Goal: Transaction & Acquisition: Book appointment/travel/reservation

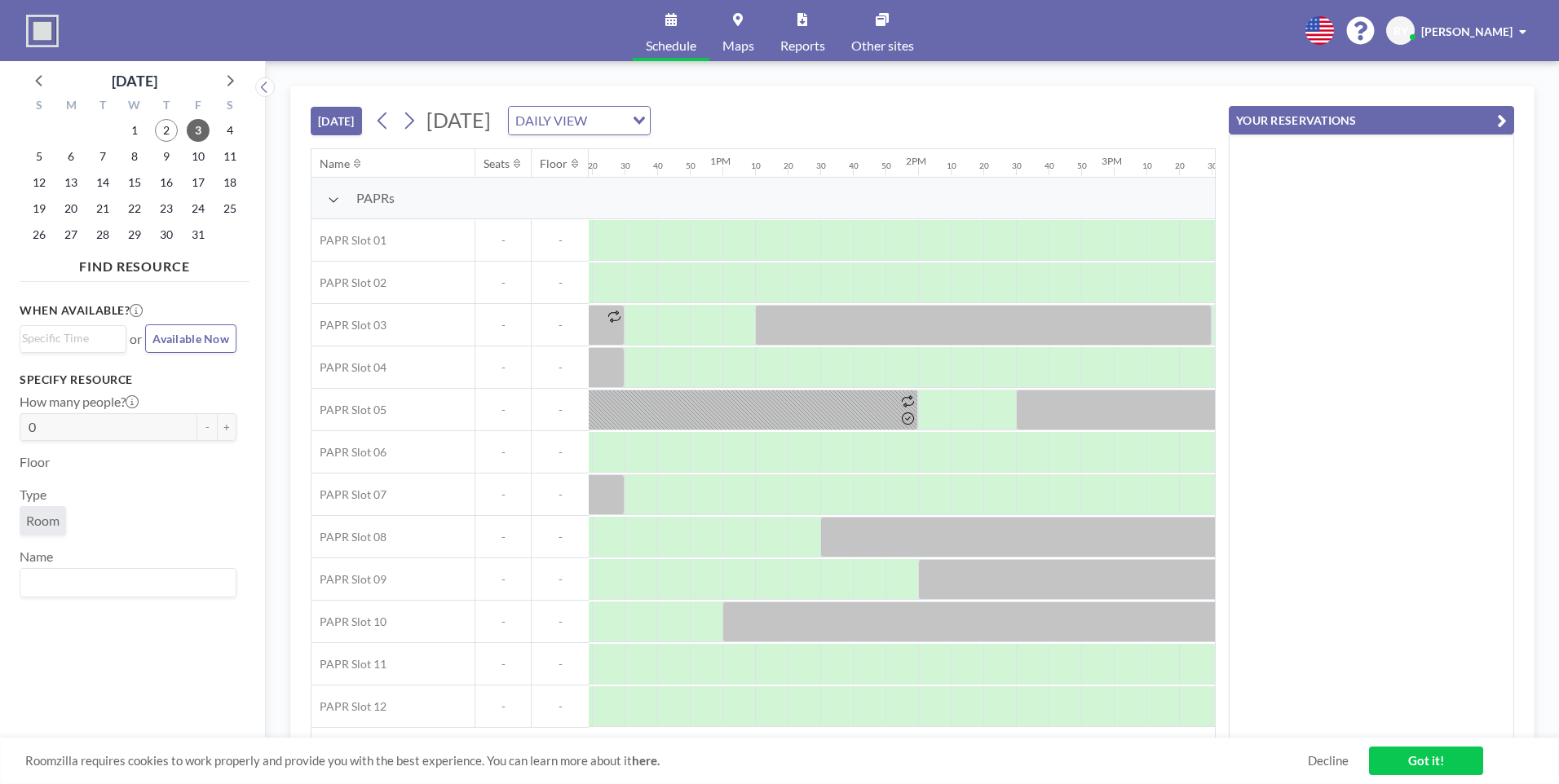
scroll to position [0, 2267]
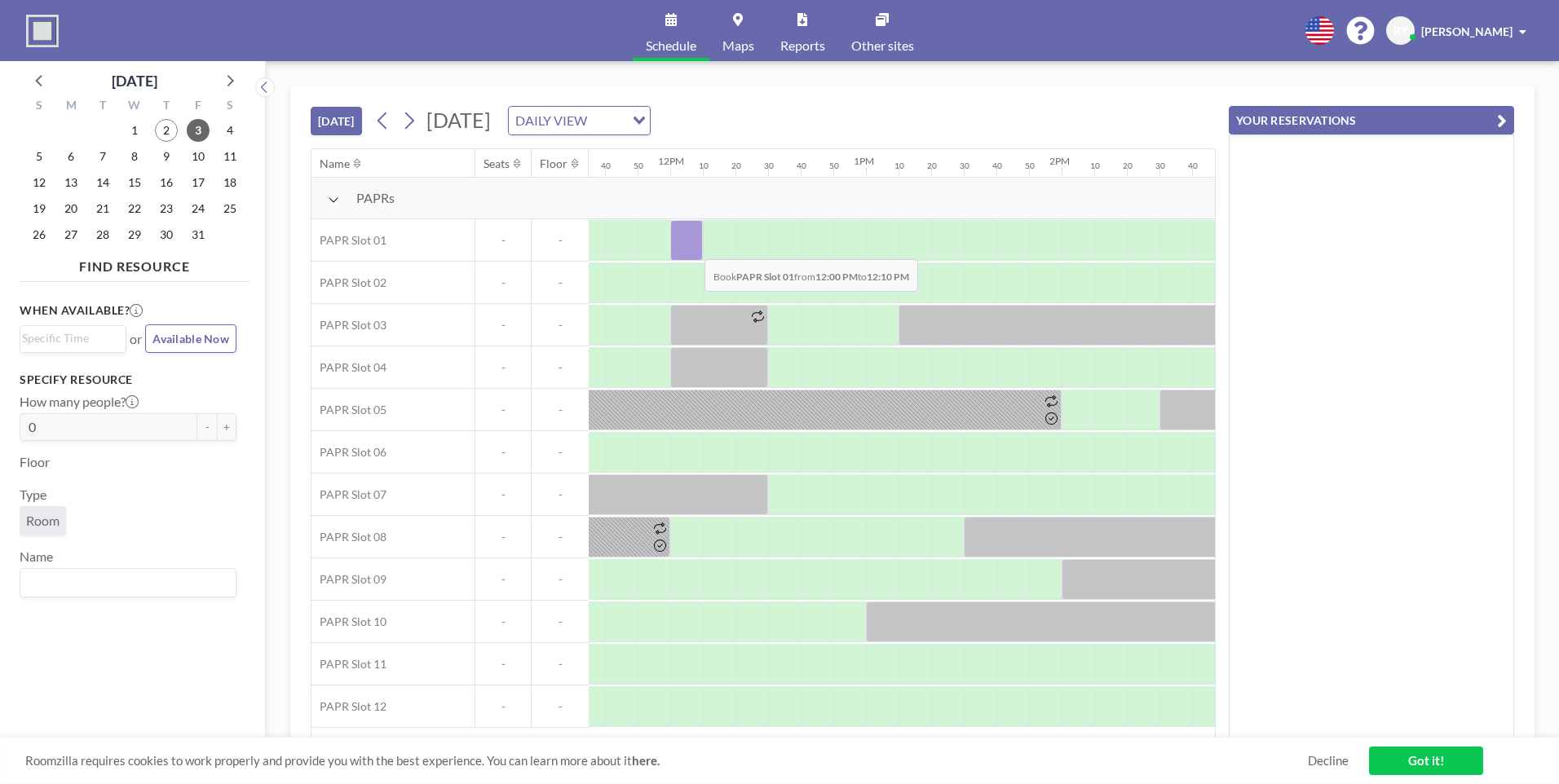
click at [691, 247] on div at bounding box center [686, 240] width 32 height 41
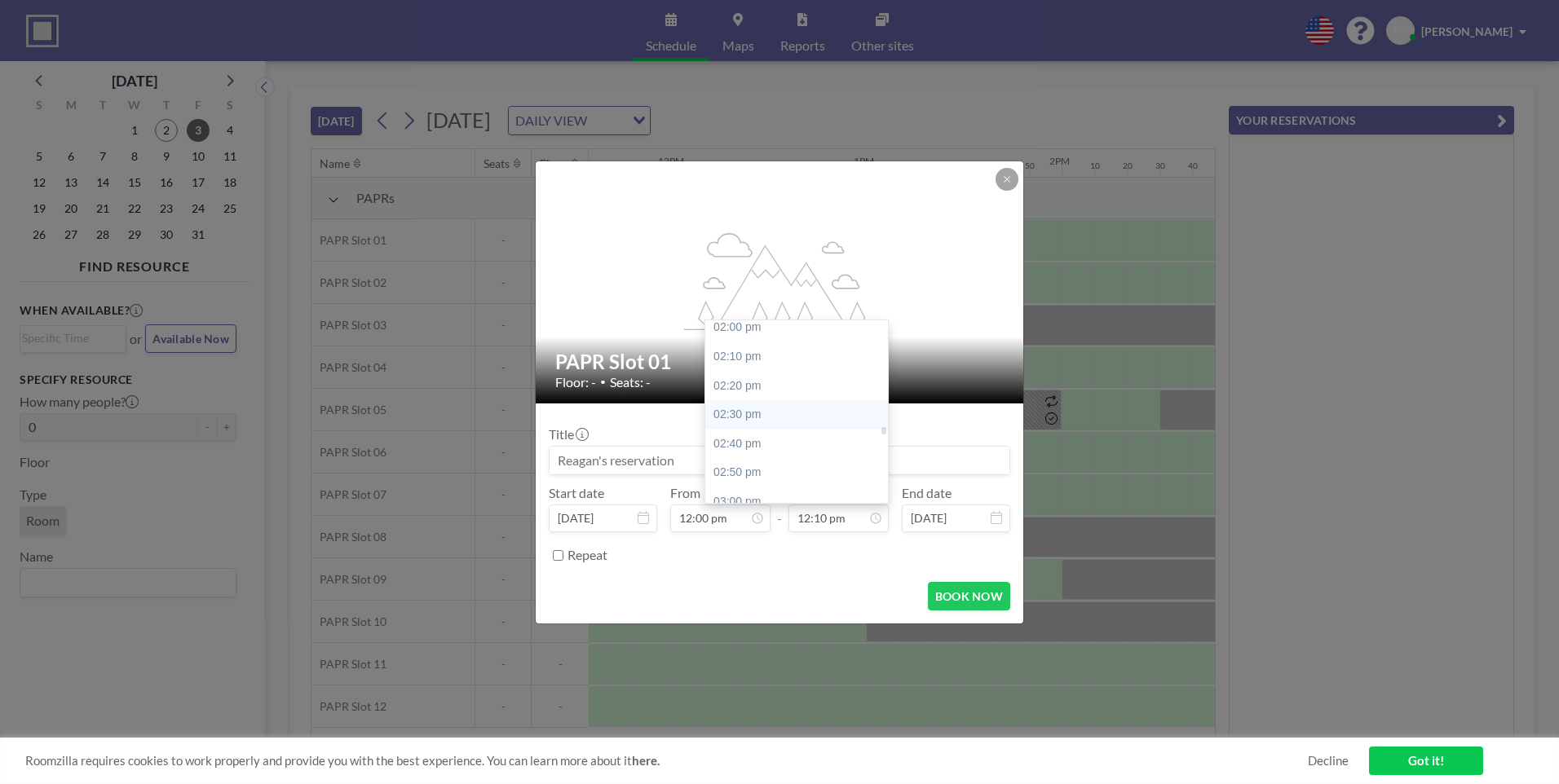
scroll to position [2525, 0]
click at [785, 418] on div "03:00 pm" at bounding box center [801, 420] width 191 height 29
type input "03:00 pm"
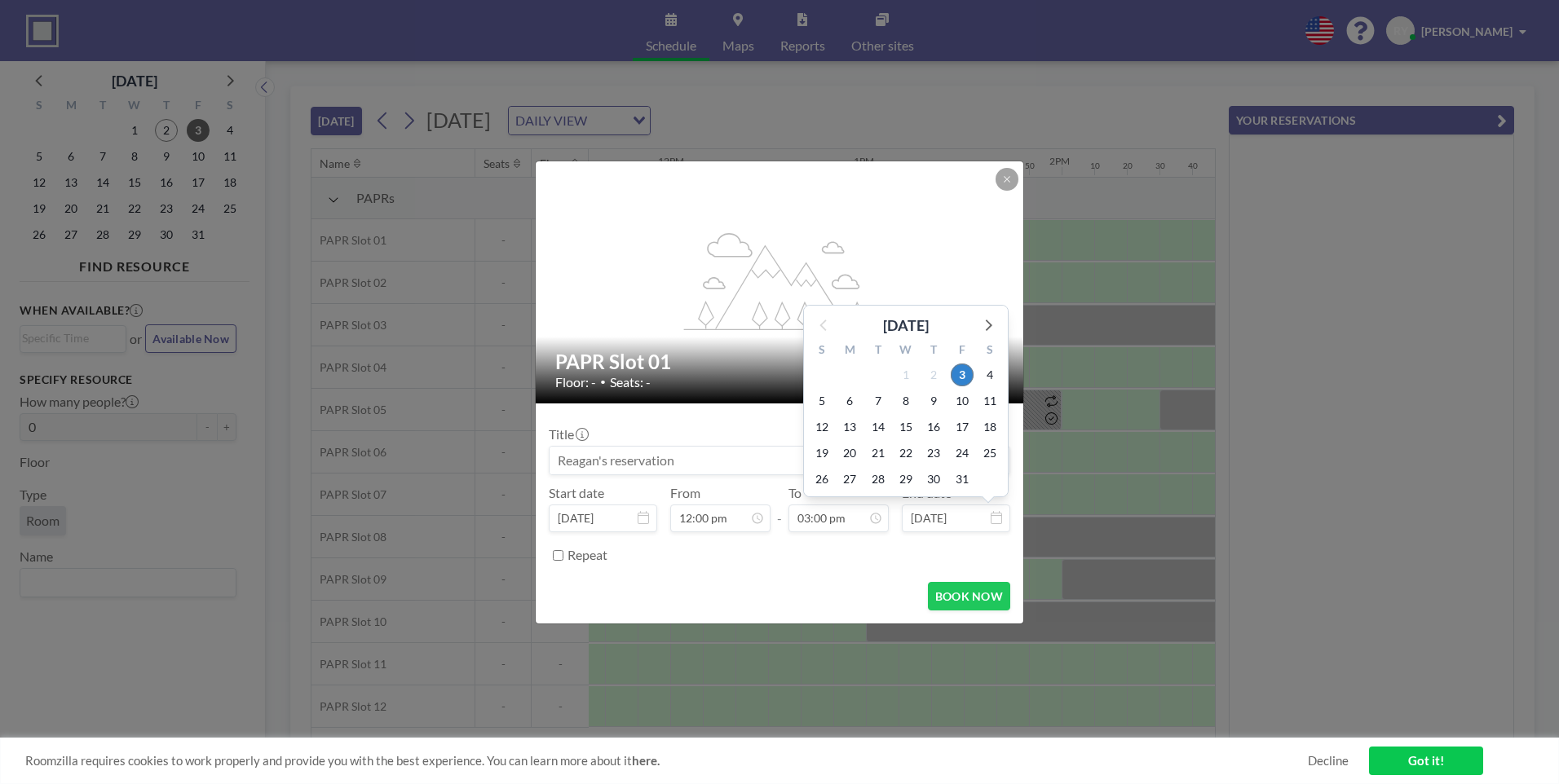
scroll to position [2610, 0]
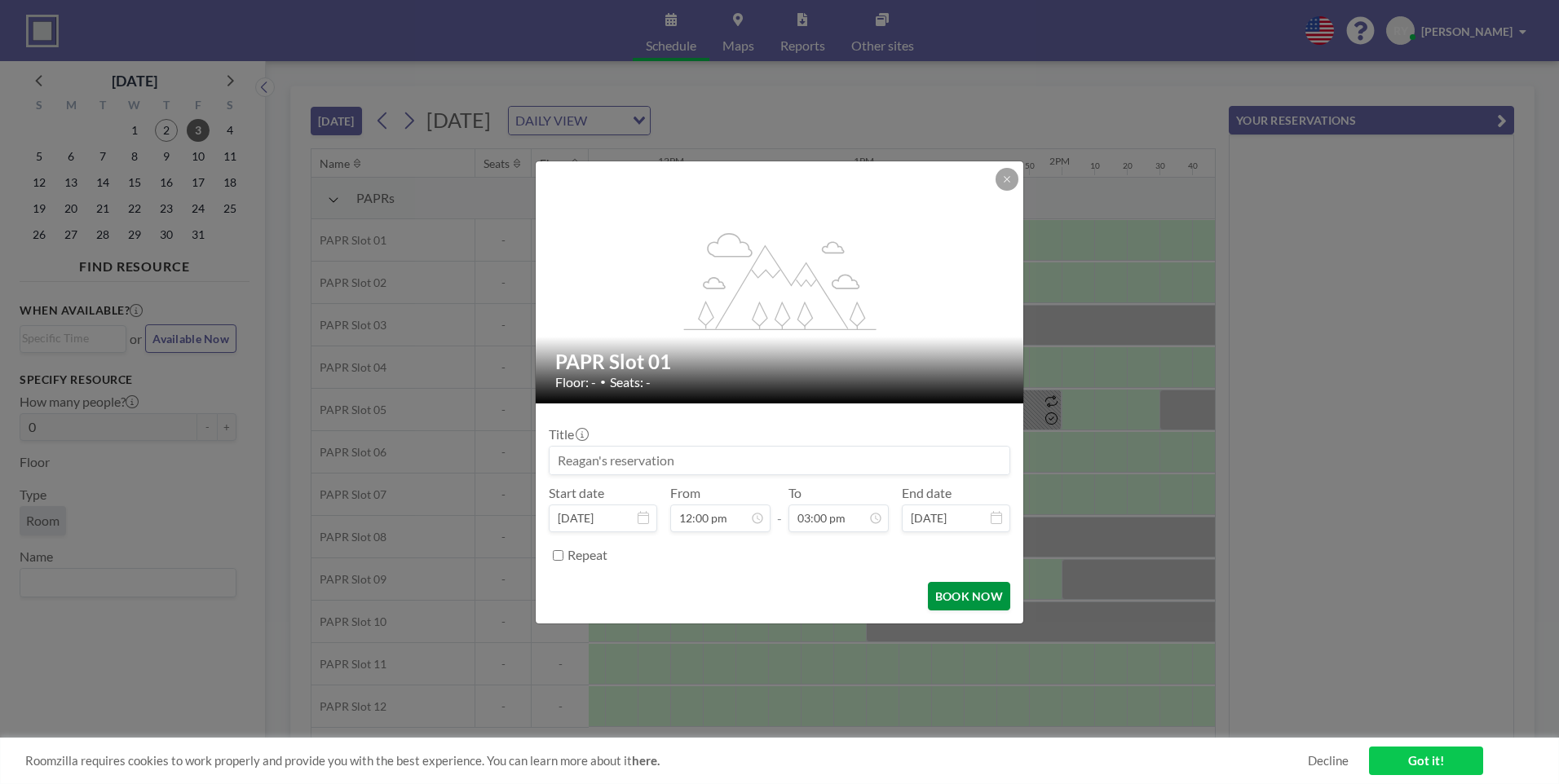
click at [966, 590] on button "BOOK NOW" at bounding box center [969, 596] width 82 height 28
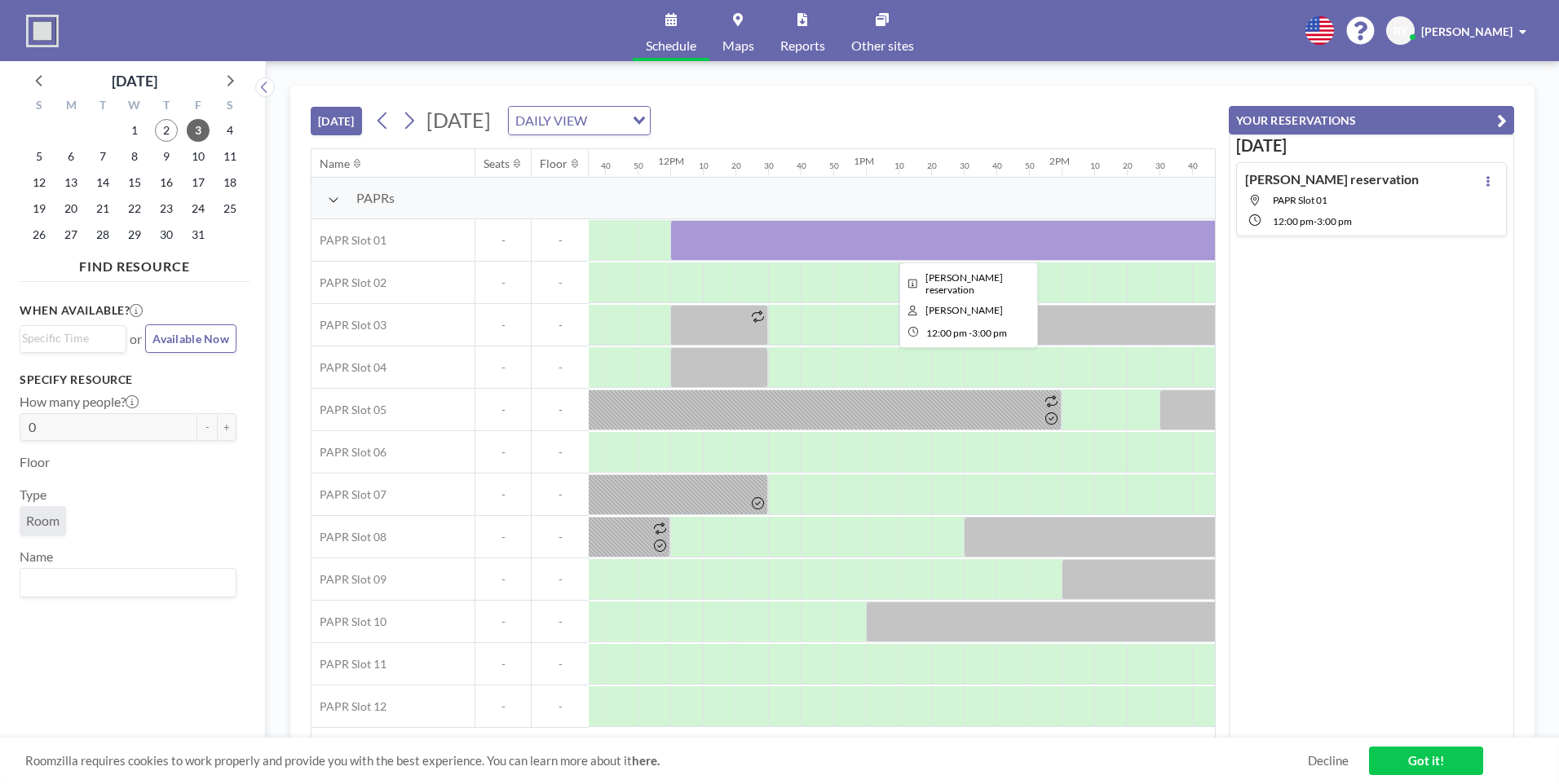
click at [1085, 242] on div at bounding box center [964, 240] width 588 height 41
click at [966, 241] on div at bounding box center [964, 240] width 588 height 41
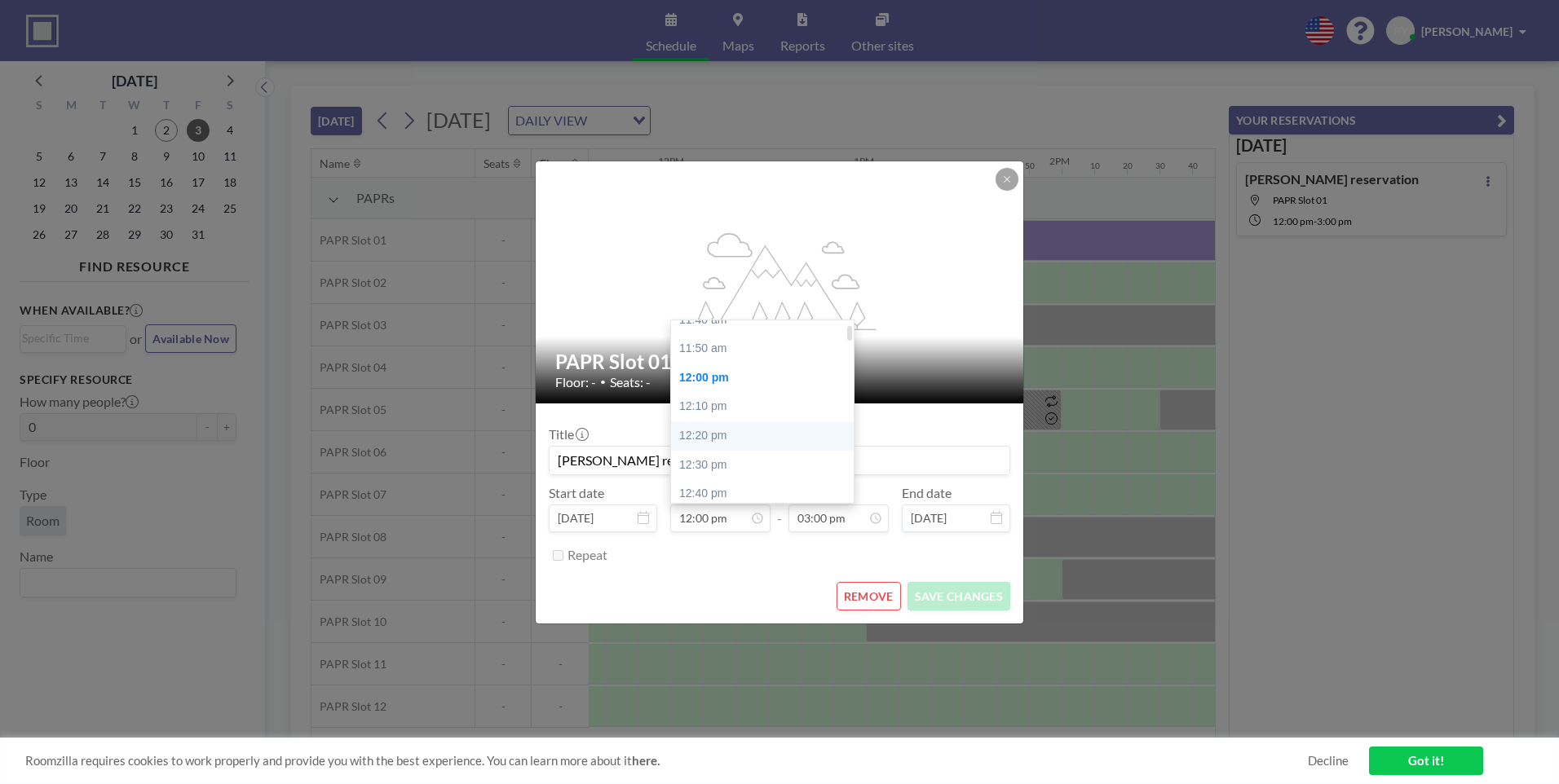
scroll to position [34, 0]
click at [733, 339] on div "11:30 am" at bounding box center [767, 329] width 191 height 29
type input "11:30 am"
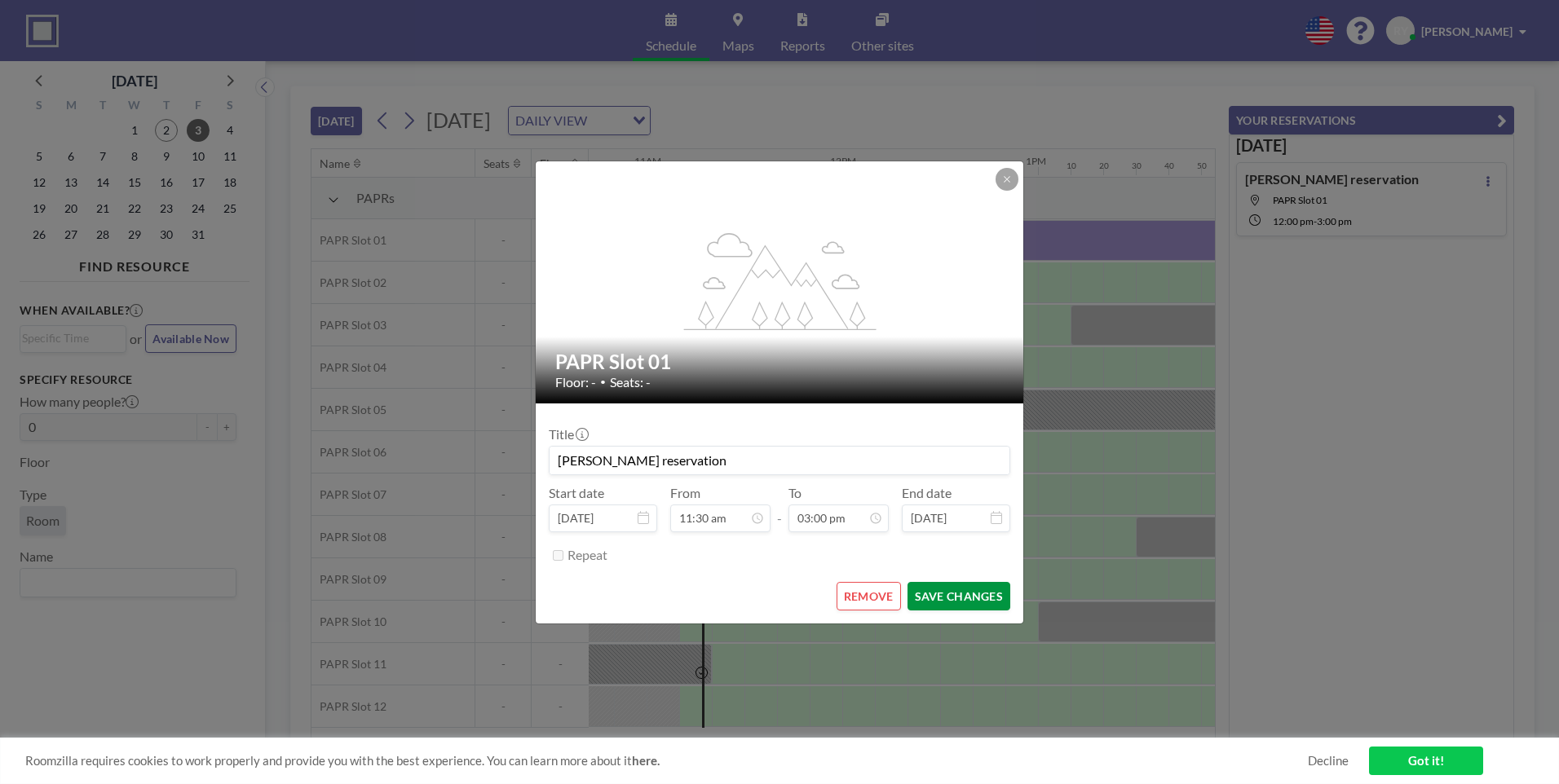
scroll to position [0, 2218]
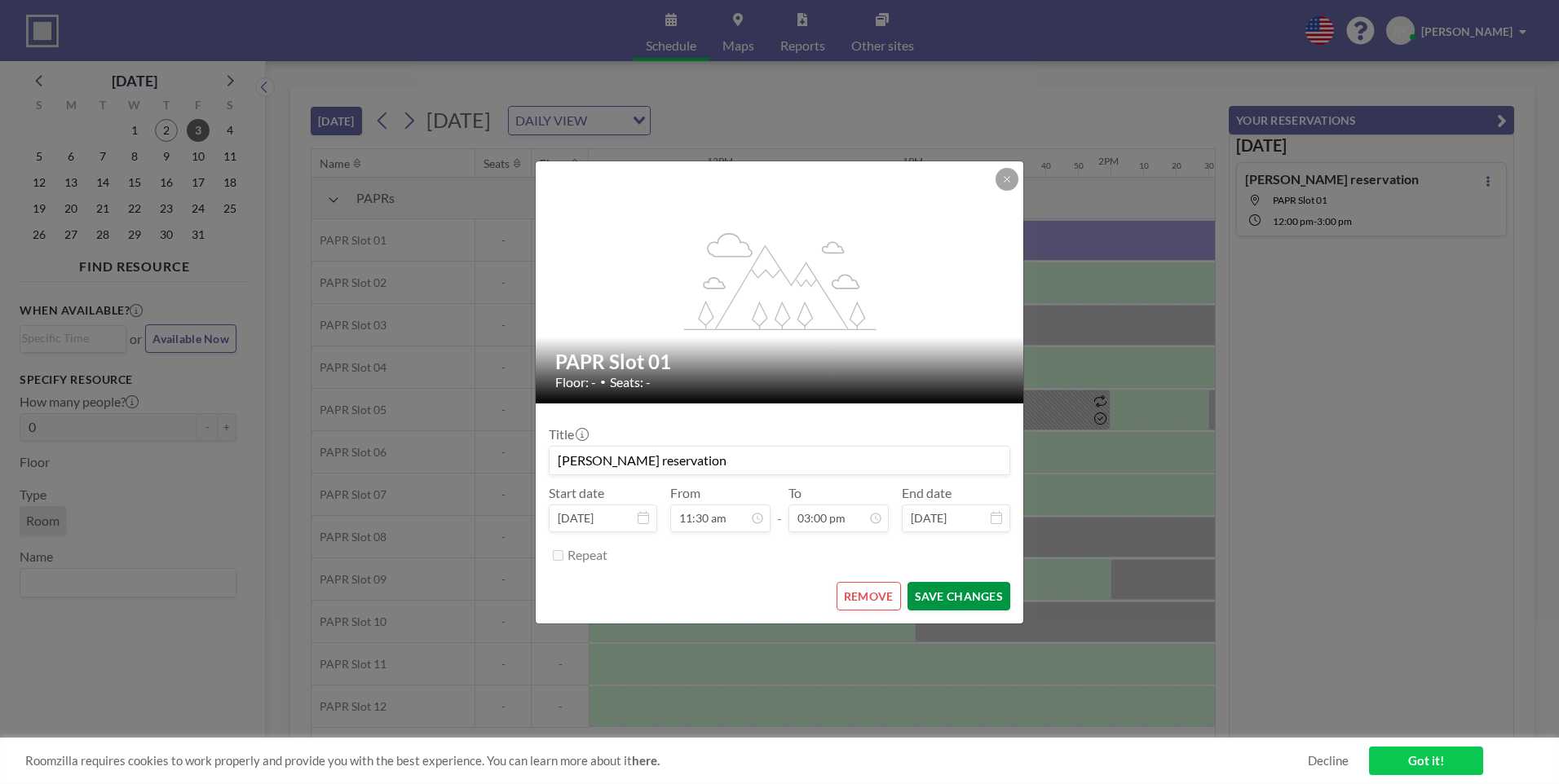
click at [948, 600] on button "SAVE CHANGES" at bounding box center [959, 596] width 103 height 28
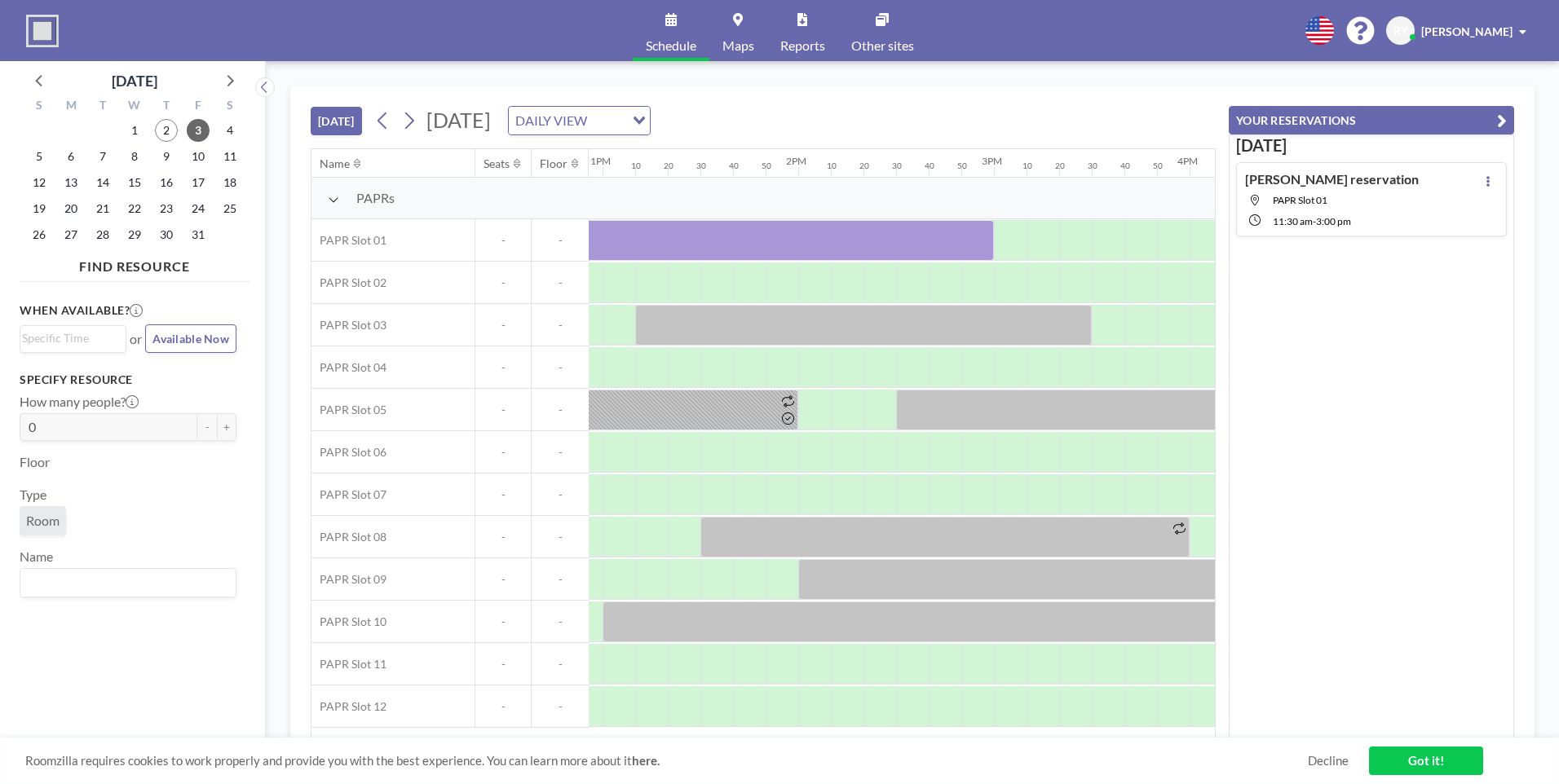
scroll to position [0, 2485]
